Goal: Task Accomplishment & Management: Complete application form

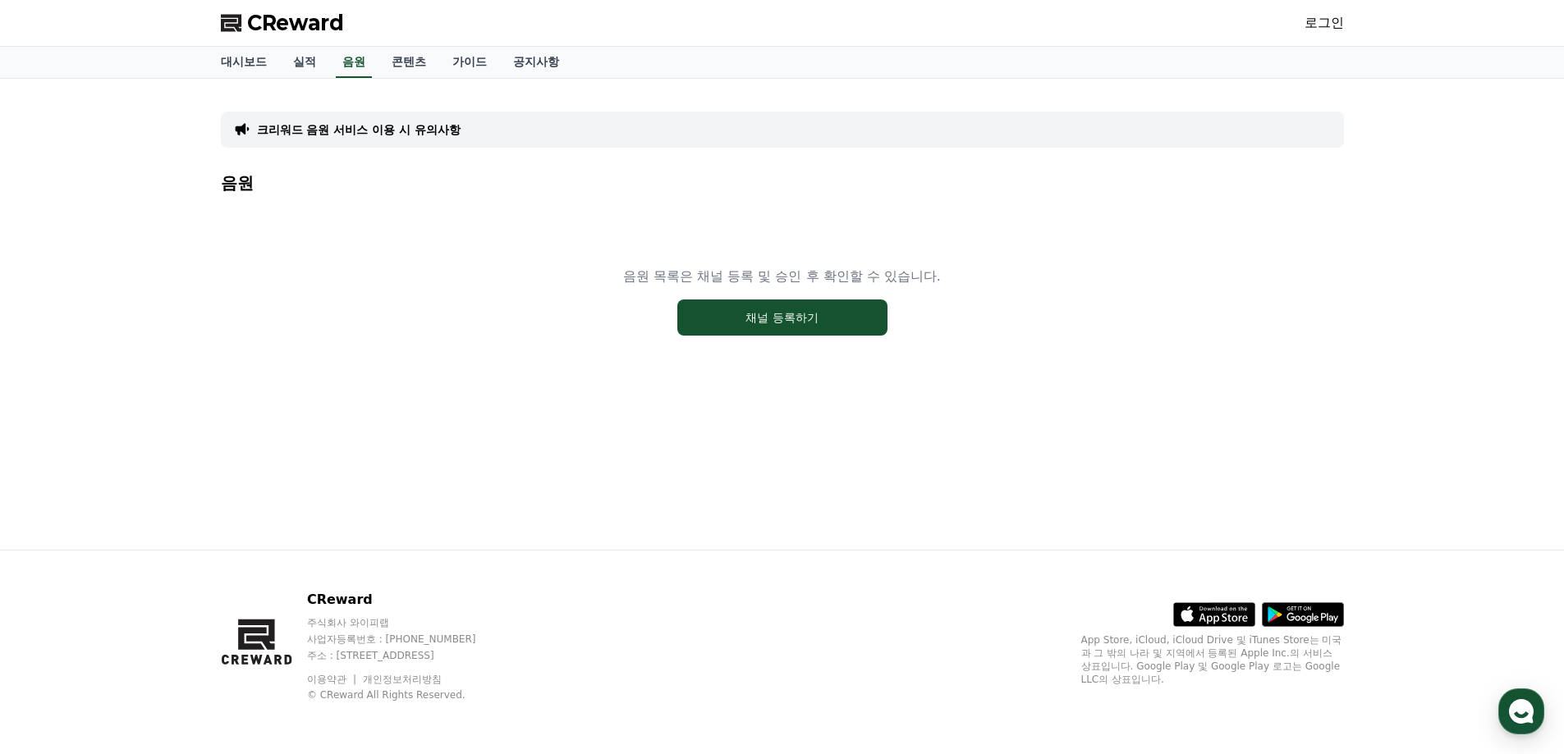
click at [1167, 689] on div ".st0 { fill: #a6a6a6; } .st1 { stroke: #ffffff; stroke-width: 0.2; stroke-miter…" at bounding box center [1212, 646] width 263 height 112
click at [499, 102] on div "크리워드 음원 서비스 이용 시 유의사항 음원 음원 목록은 채널 등록 및 승인 후 확인할 수 있습니다. 채널 등록하기" at bounding box center [782, 248] width 1123 height 312
click at [478, 121] on div "크리워드 음원 서비스 이용 시 유의사항" at bounding box center [782, 130] width 1123 height 36
click at [460, 134] on p "크리워드 음원 서비스 이용 시 유의사항" at bounding box center [359, 129] width 204 height 16
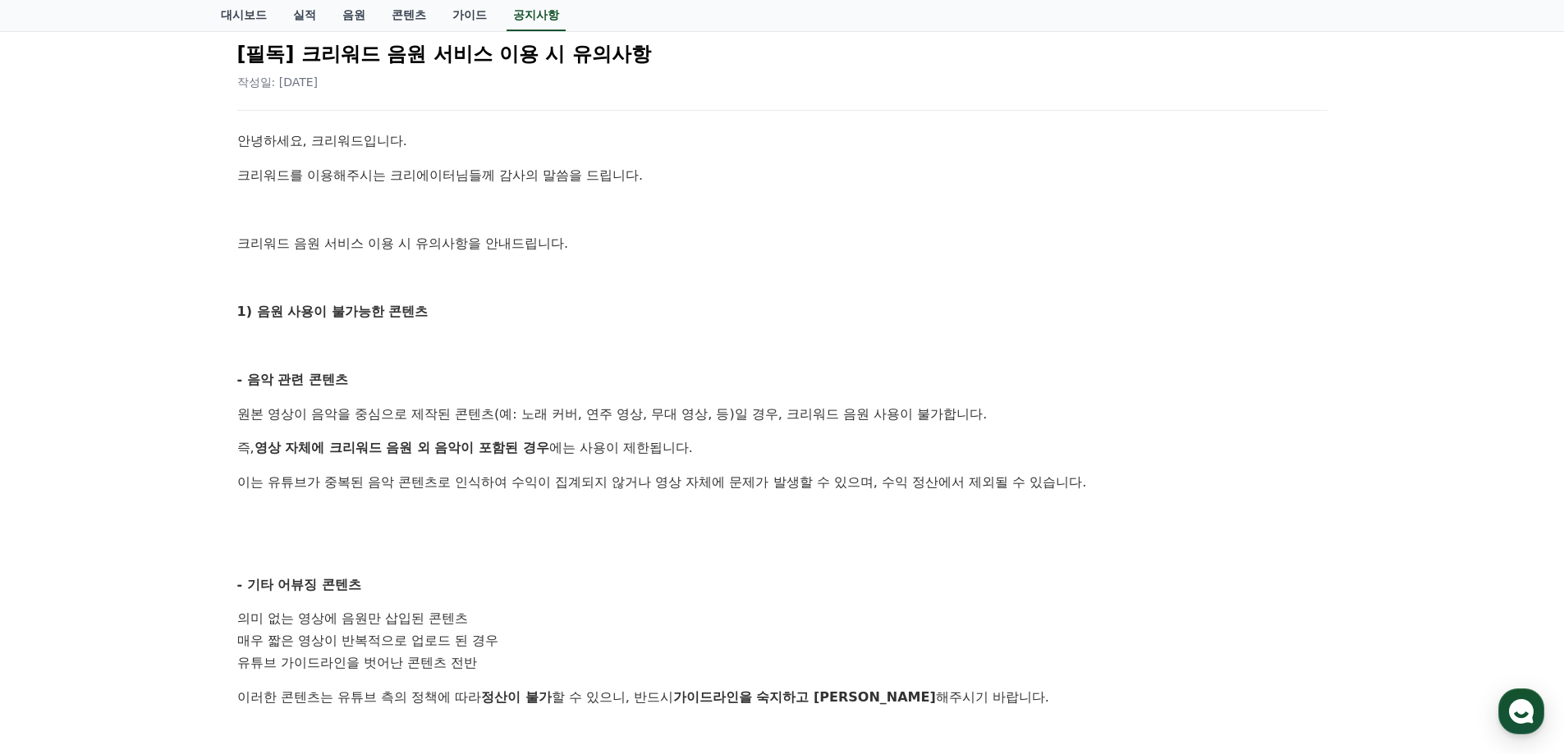
scroll to position [179, 0]
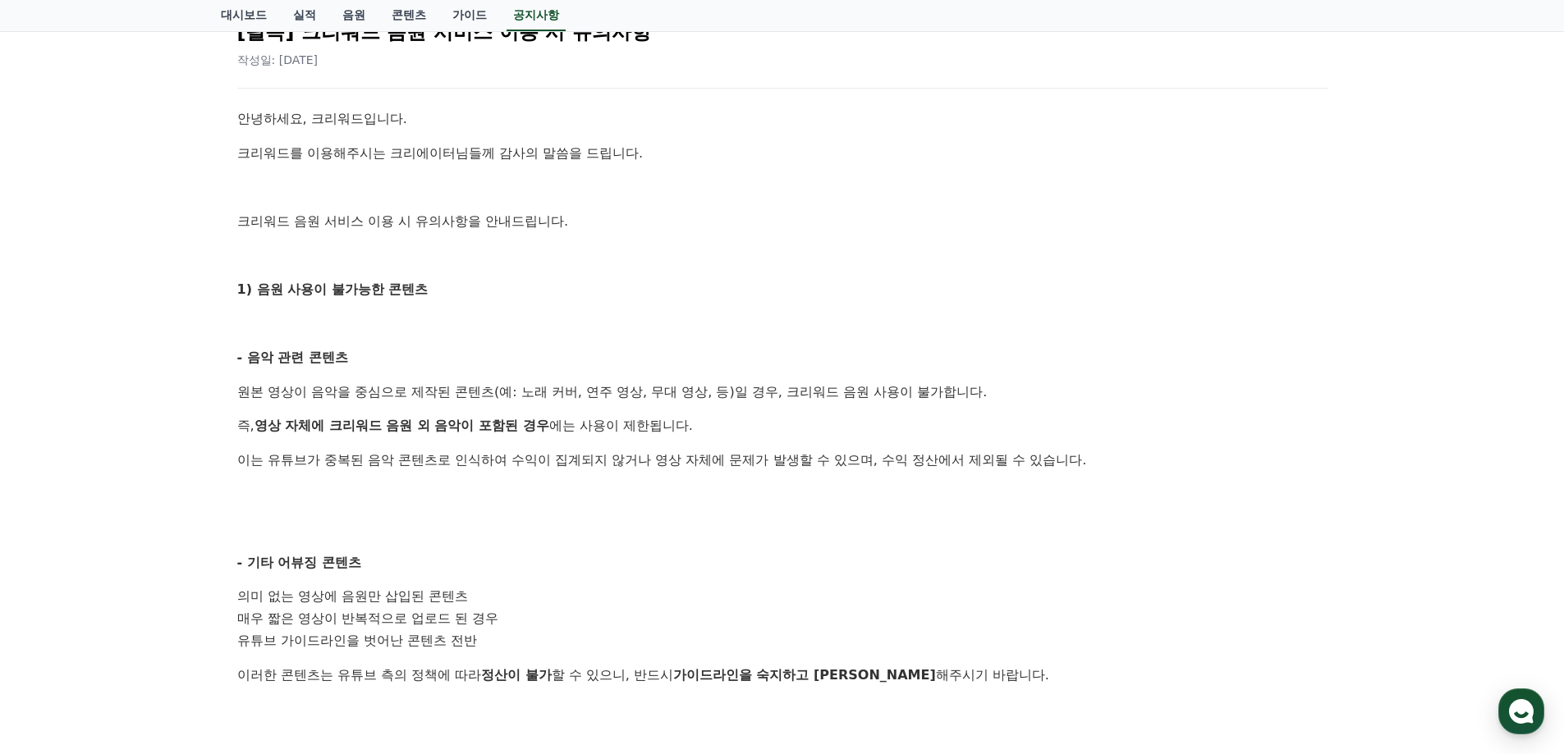
drag, startPoint x: 680, startPoint y: 452, endPoint x: 674, endPoint y: 504, distance: 52.1
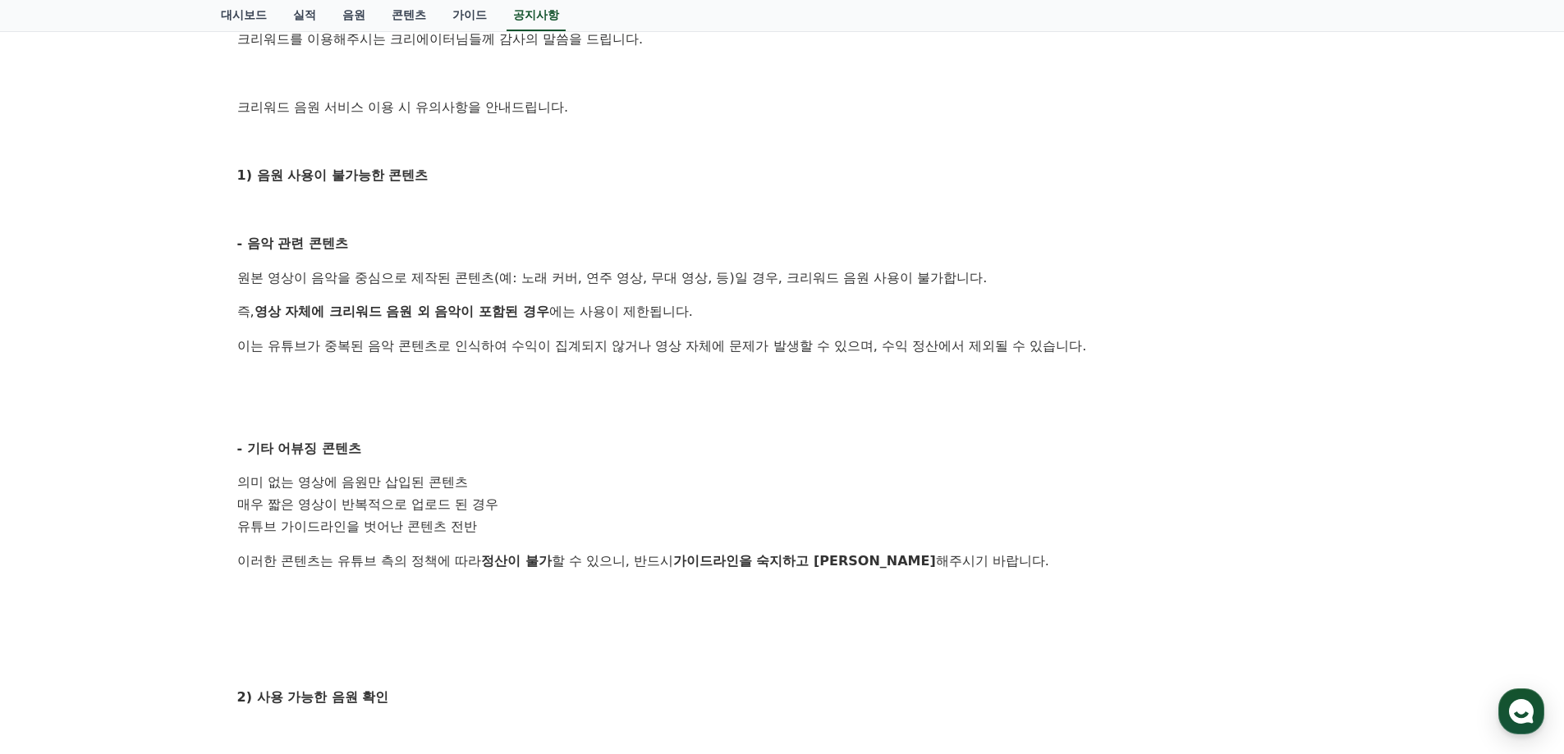
scroll to position [671, 0]
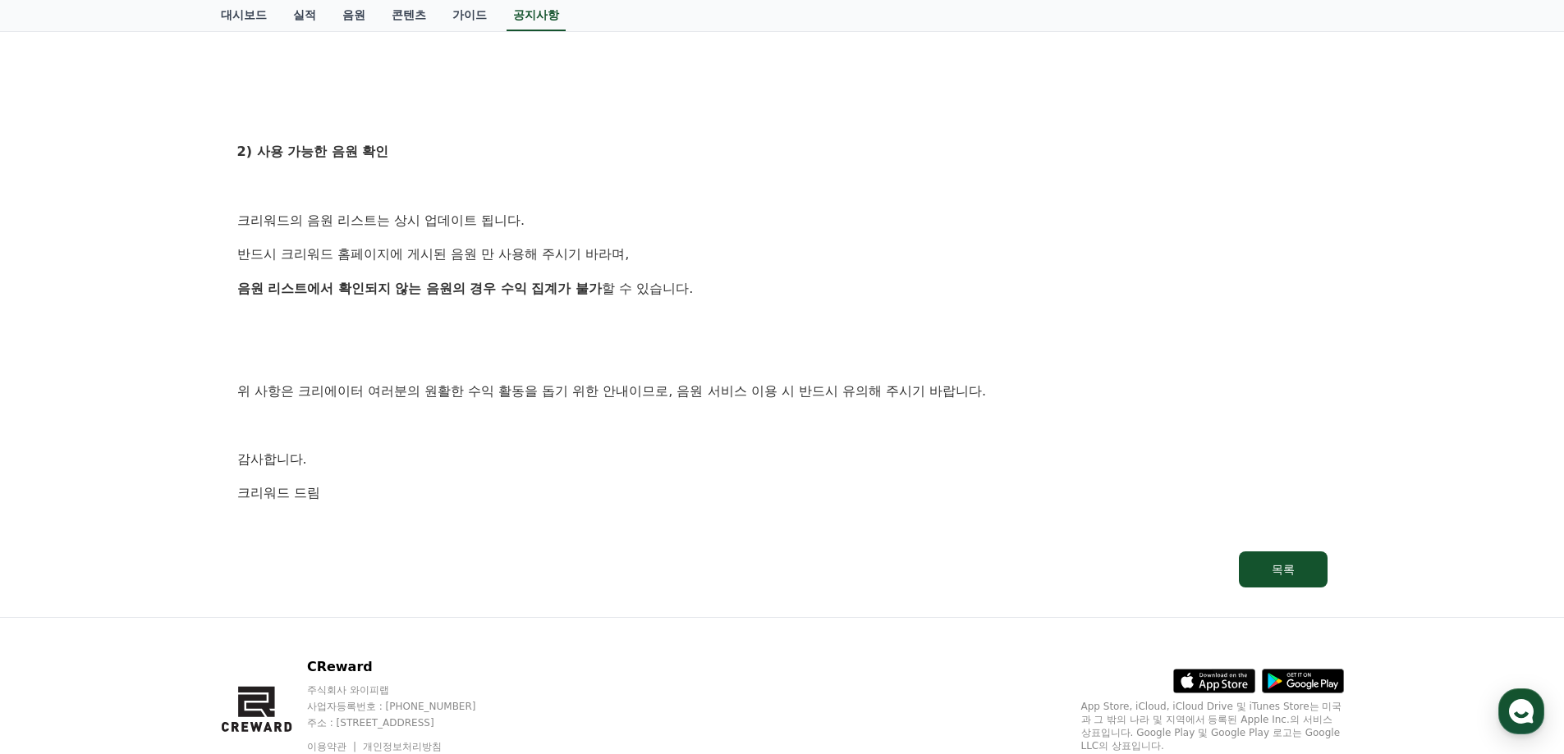
drag, startPoint x: 625, startPoint y: 304, endPoint x: 607, endPoint y: 339, distance: 39.3
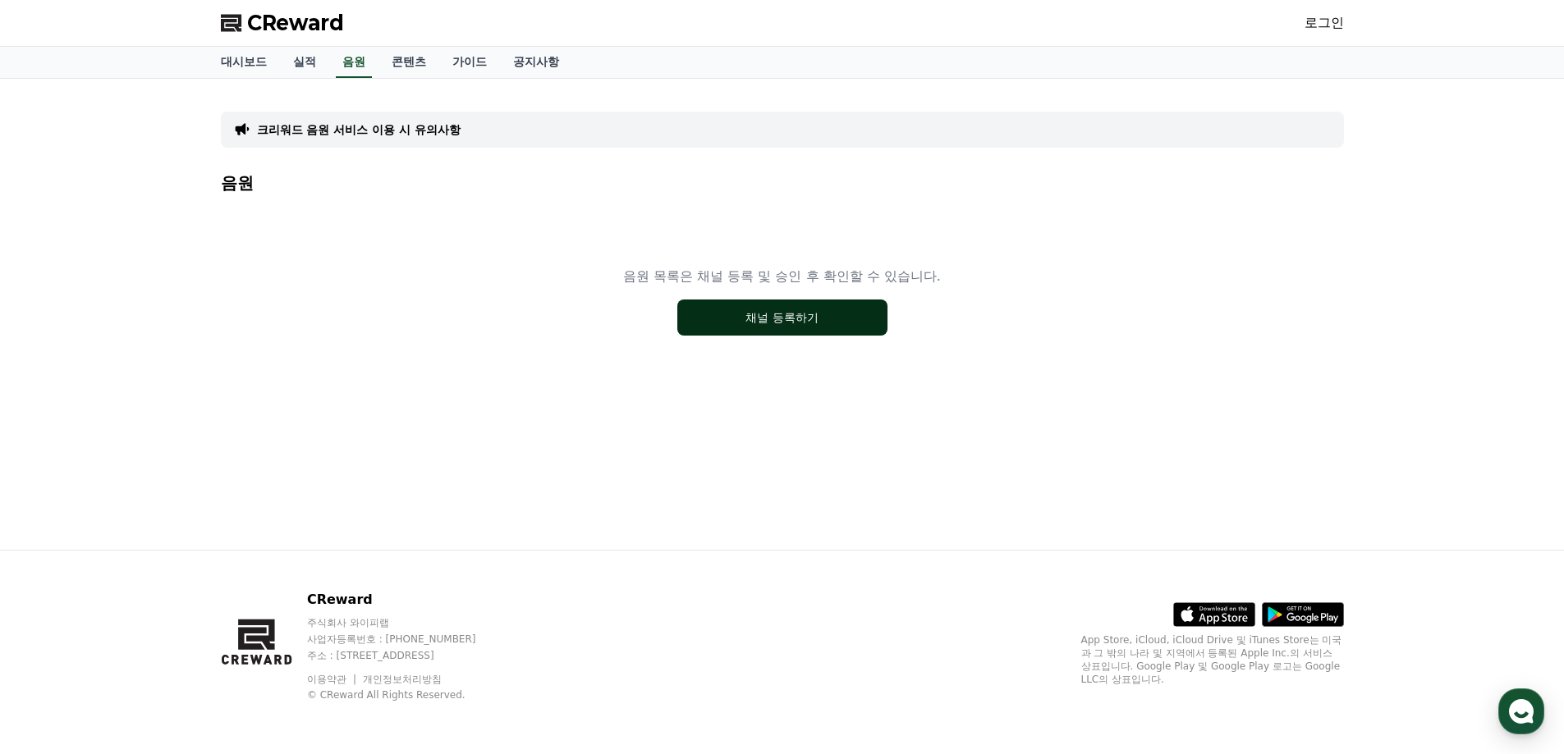
click at [765, 322] on button "채널 등록하기" at bounding box center [782, 318] width 210 height 36
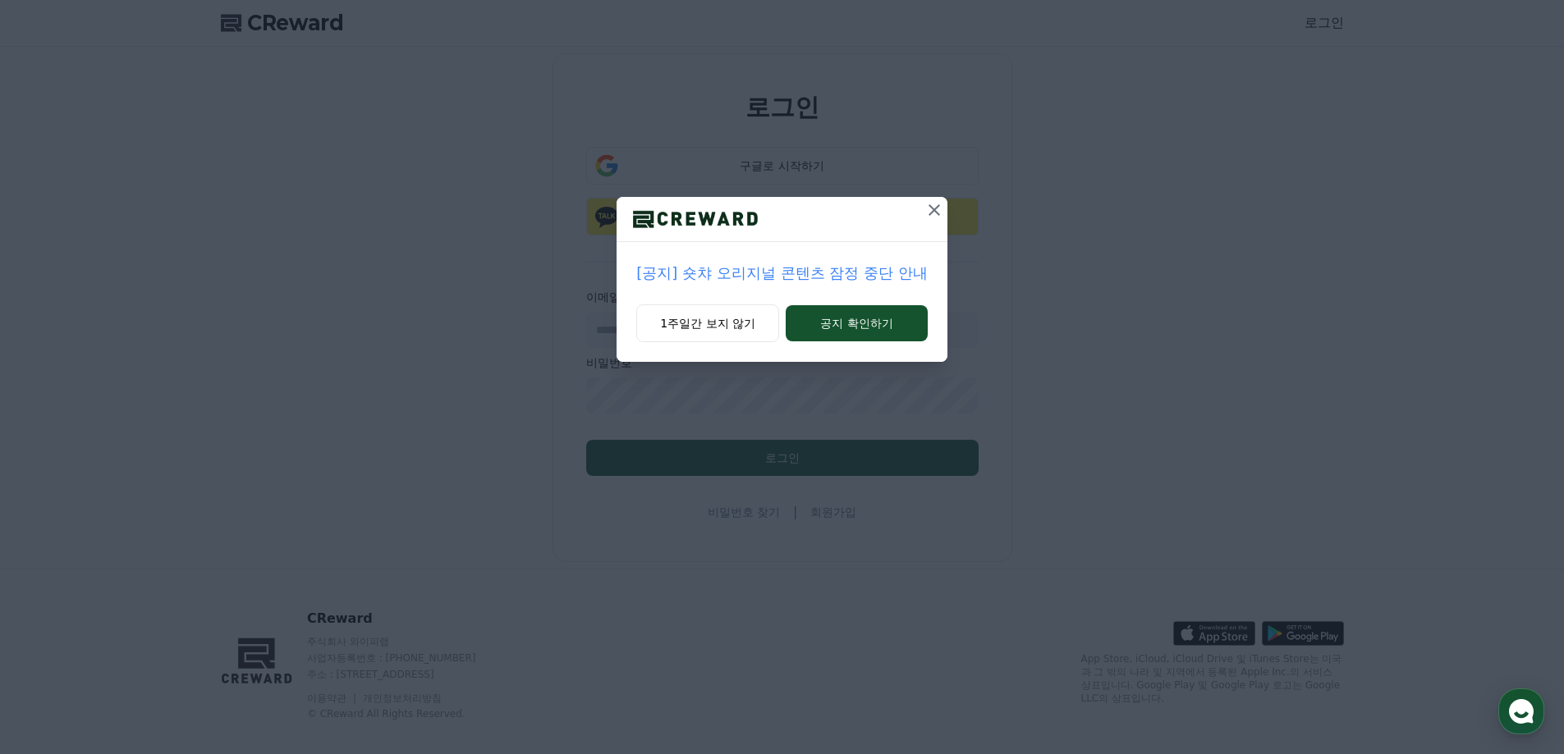
click at [931, 213] on icon at bounding box center [934, 210] width 20 height 20
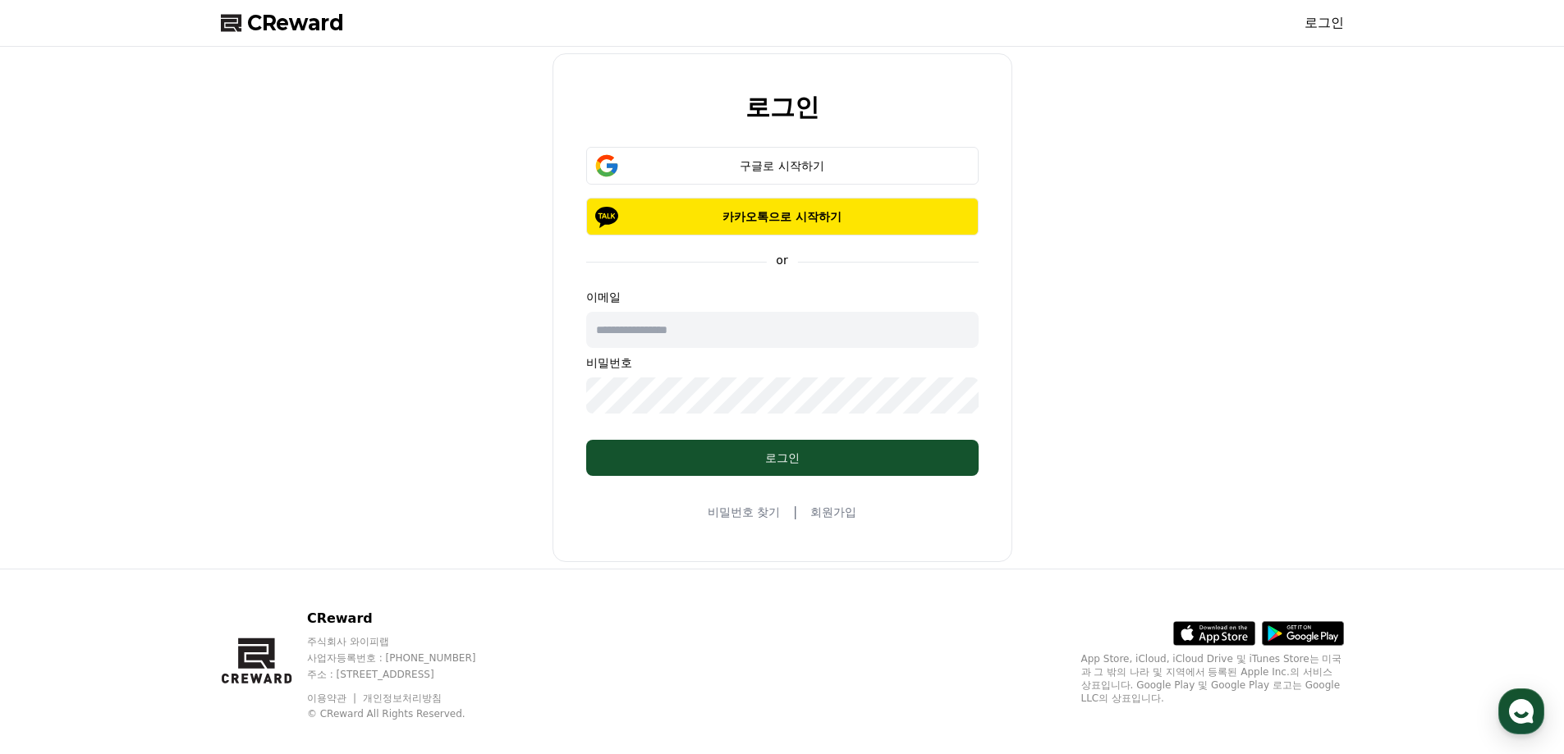
click at [840, 520] on link "회원가입" at bounding box center [833, 512] width 46 height 16
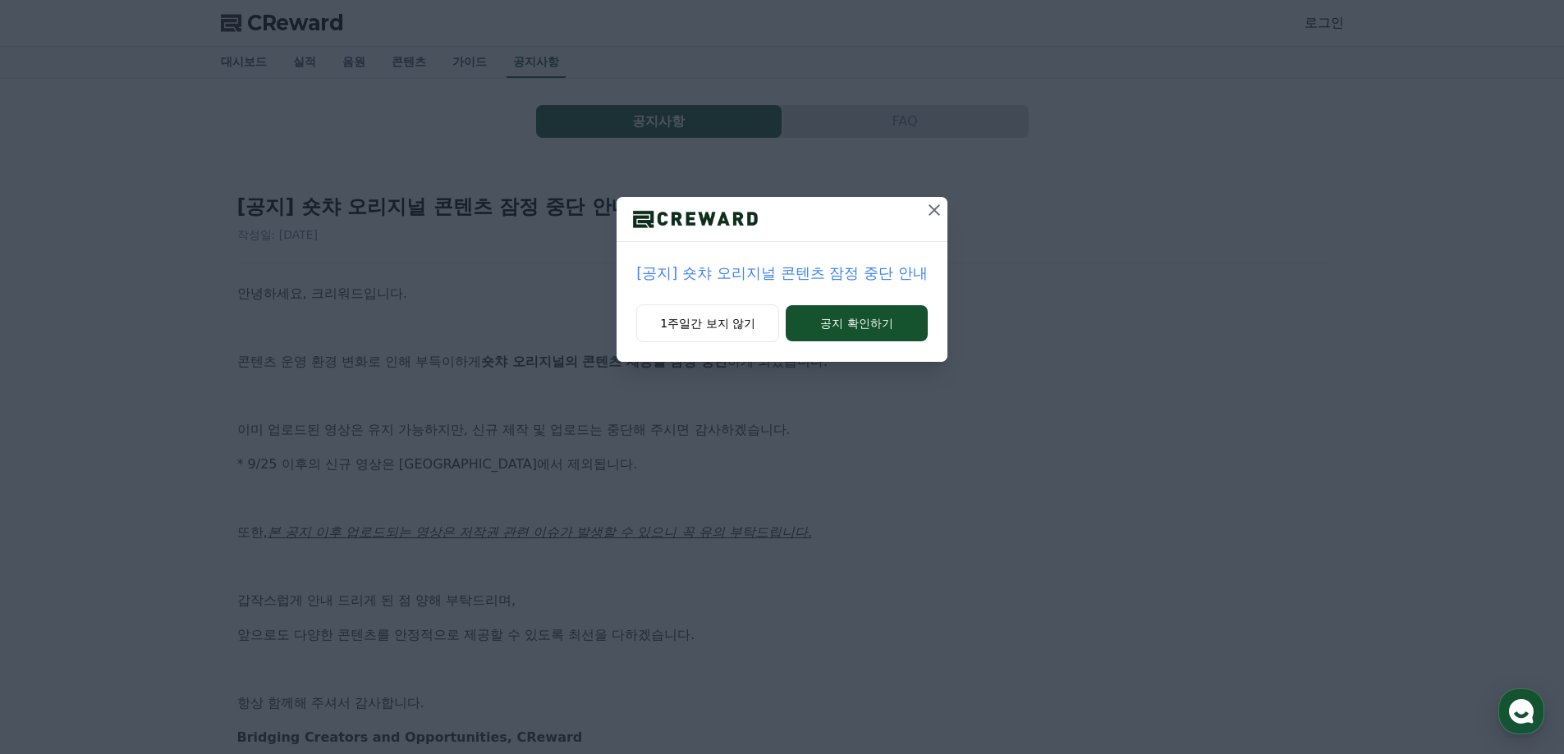
click at [927, 210] on icon at bounding box center [934, 210] width 20 height 20
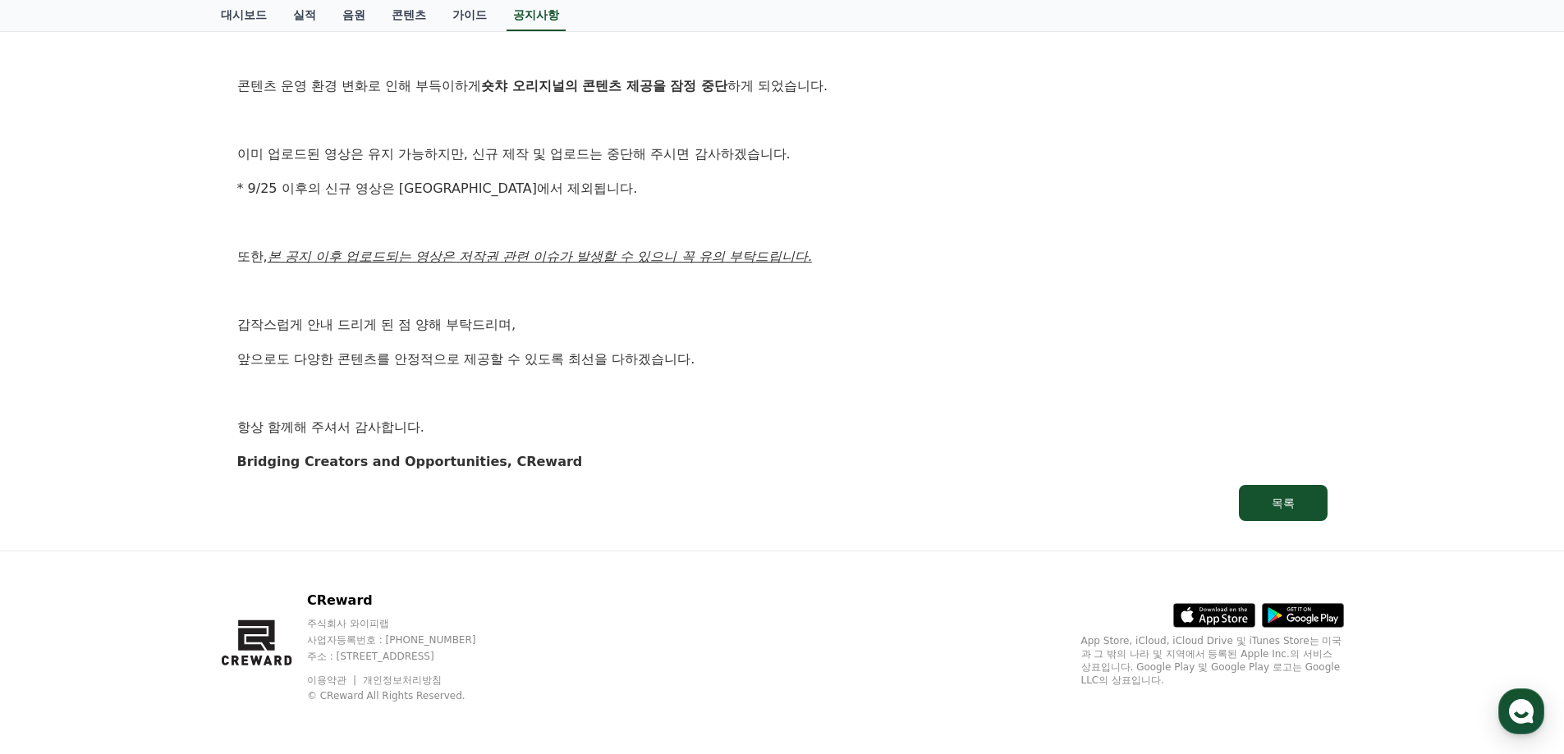
scroll to position [277, 0]
drag, startPoint x: 911, startPoint y: 224, endPoint x: 905, endPoint y: 242, distance: 18.9
